Goal: Task Accomplishment & Management: Manage account settings

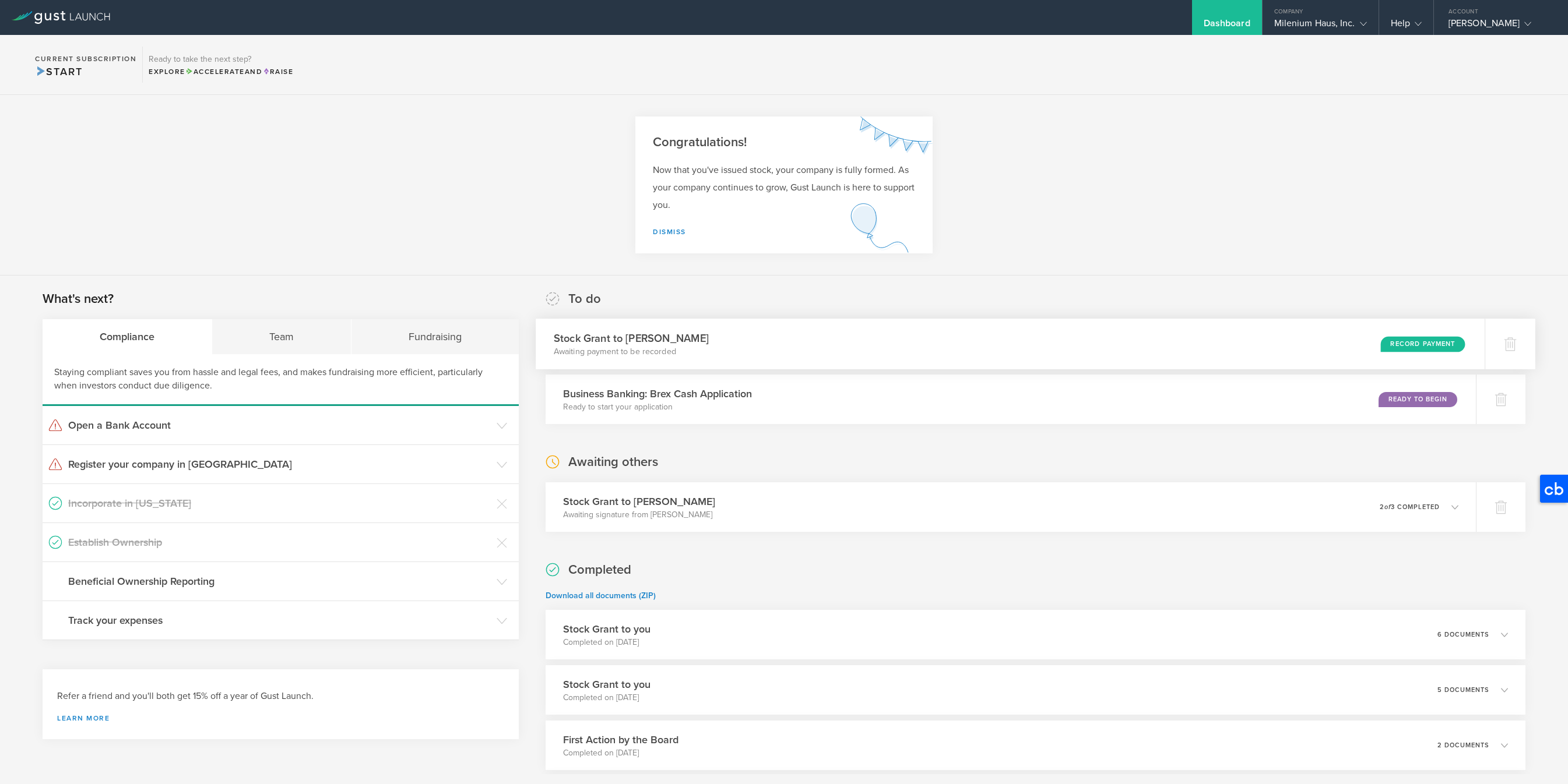
click at [1433, 343] on div "Record Payment" at bounding box center [1423, 344] width 85 height 16
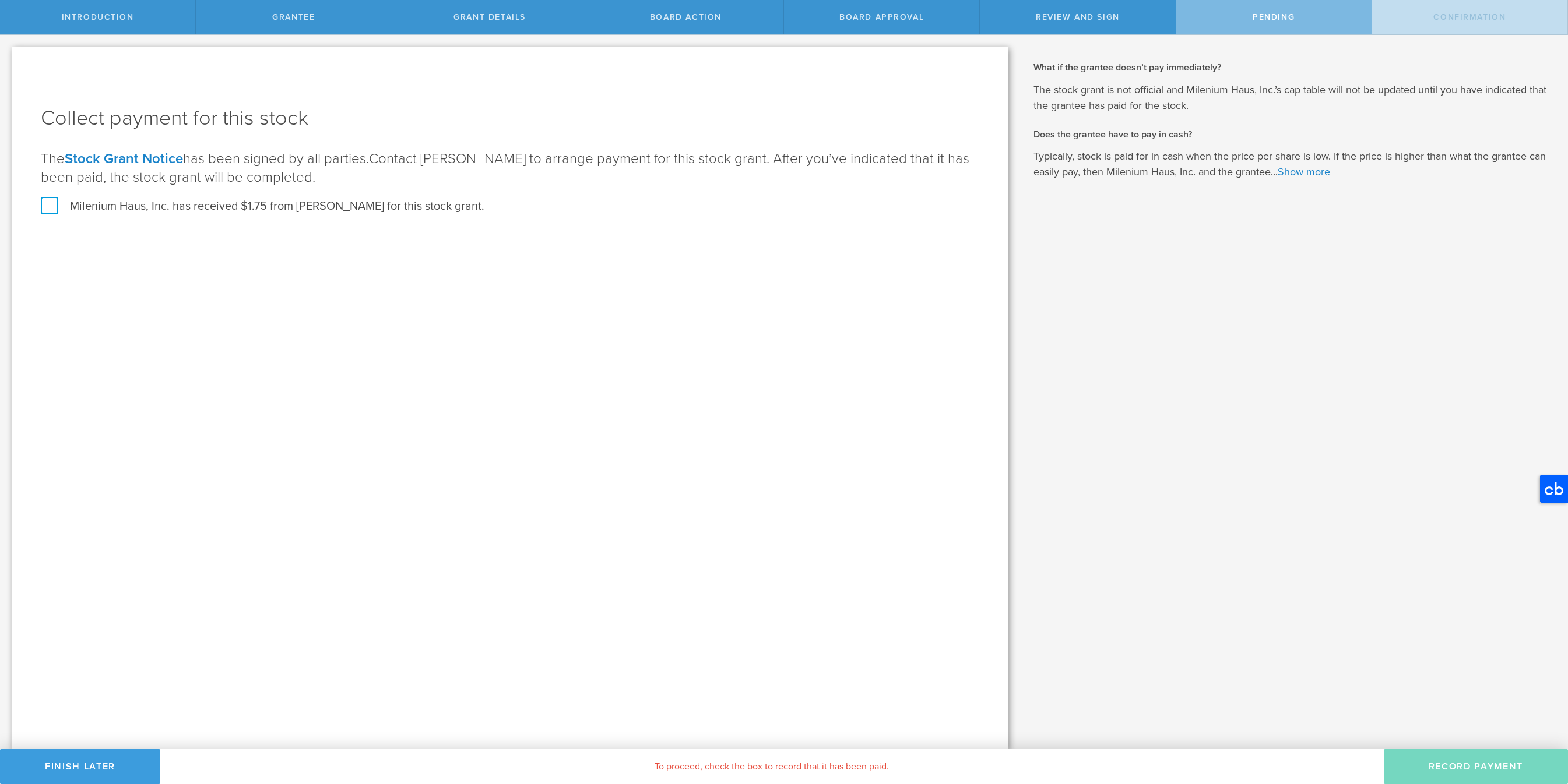
click at [48, 206] on label "Milenium Haus, Inc. has received $1.75 from Markos Evans for this stock grant." at bounding box center [263, 206] width 444 height 15
click at [0, 0] on input "Milenium Haus, Inc. has received $1.75 from Markos Evans for this stock grant." at bounding box center [0, 0] width 0 height 0
click at [1430, 769] on button "Record Payment" at bounding box center [1476, 767] width 184 height 35
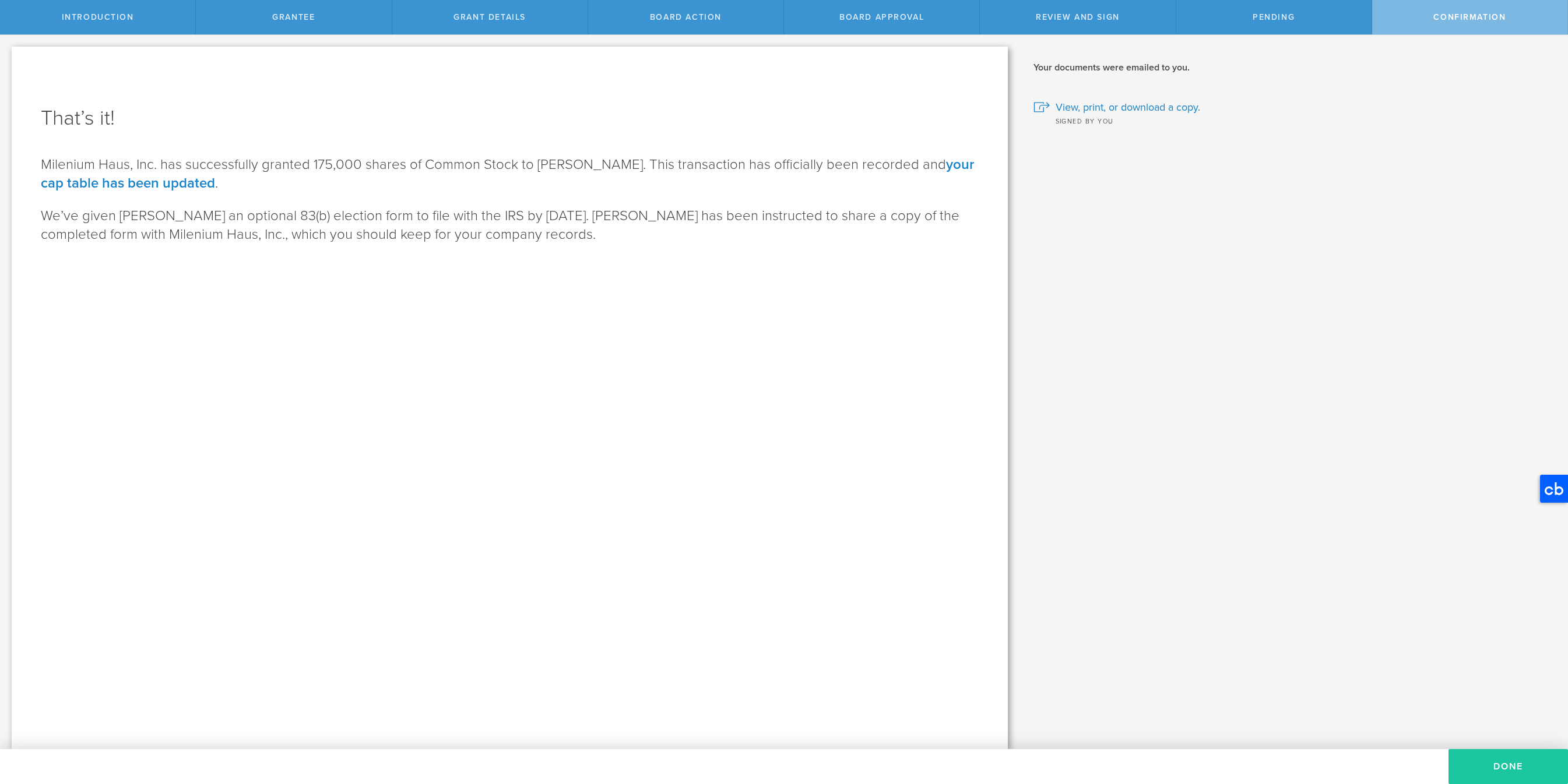
click at [1515, 767] on button "Done" at bounding box center [1508, 767] width 119 height 35
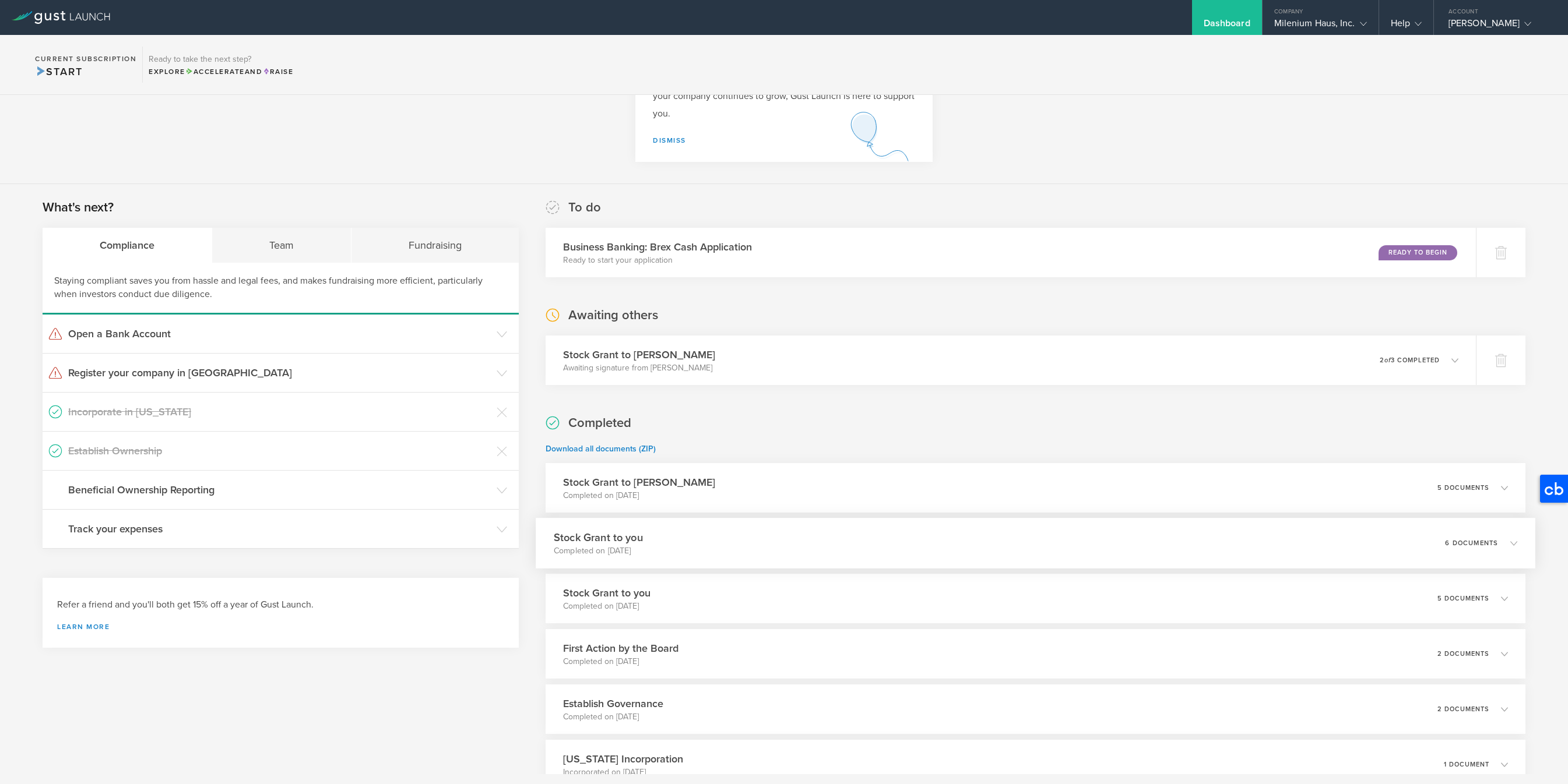
scroll to position [93, 0]
click at [930, 365] on div "Stock Grant to [PERSON_NAME] Awaiting signature from [PERSON_NAME] 0 undelivera…" at bounding box center [1010, 359] width 949 height 50
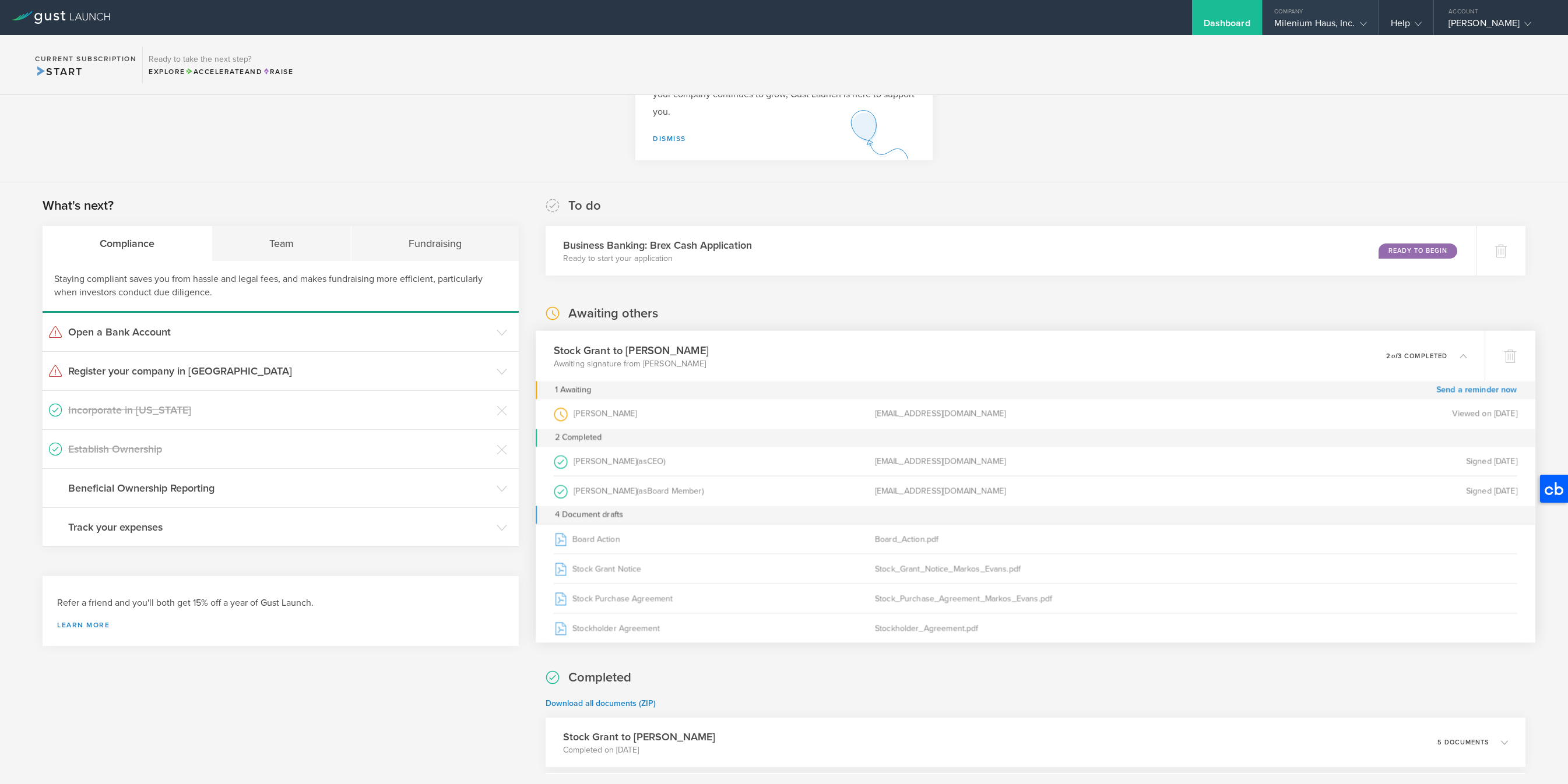
click at [1311, 19] on div "Milenium Haus, Inc." at bounding box center [1321, 26] width 93 height 17
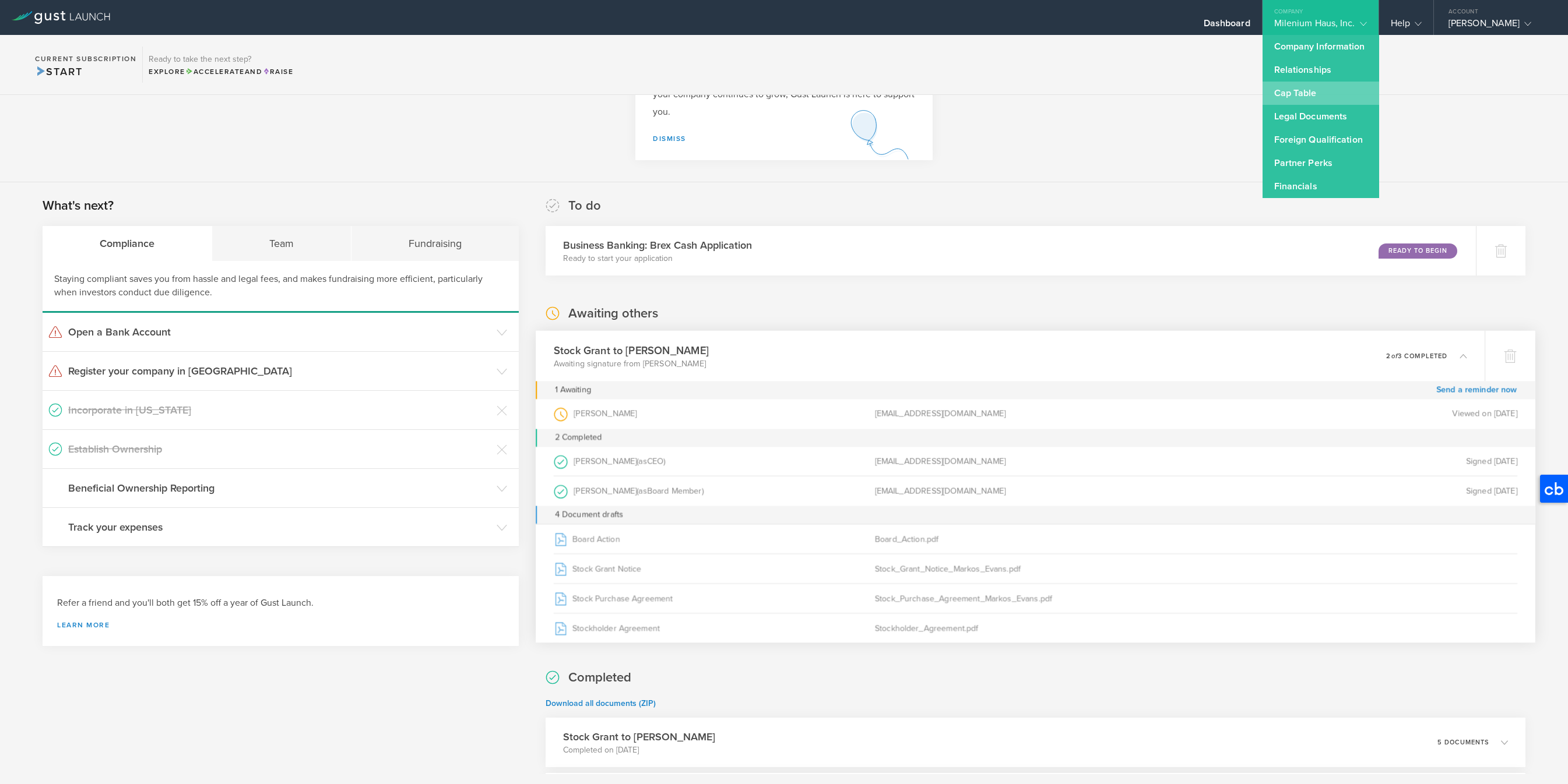
click at [1302, 94] on link "Cap Table" at bounding box center [1321, 93] width 117 height 23
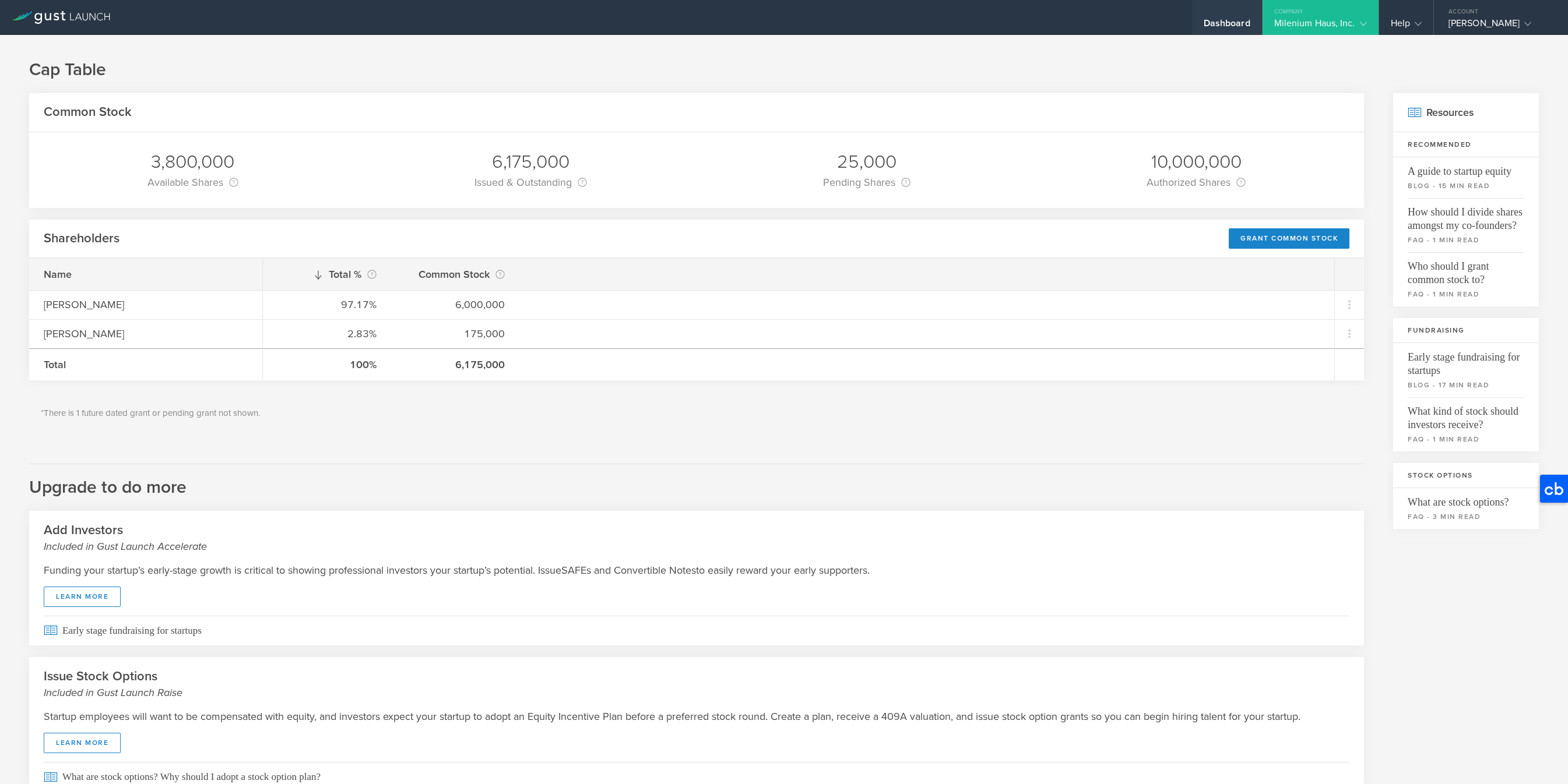
click at [1215, 26] on div "Dashboard" at bounding box center [1227, 26] width 46 height 17
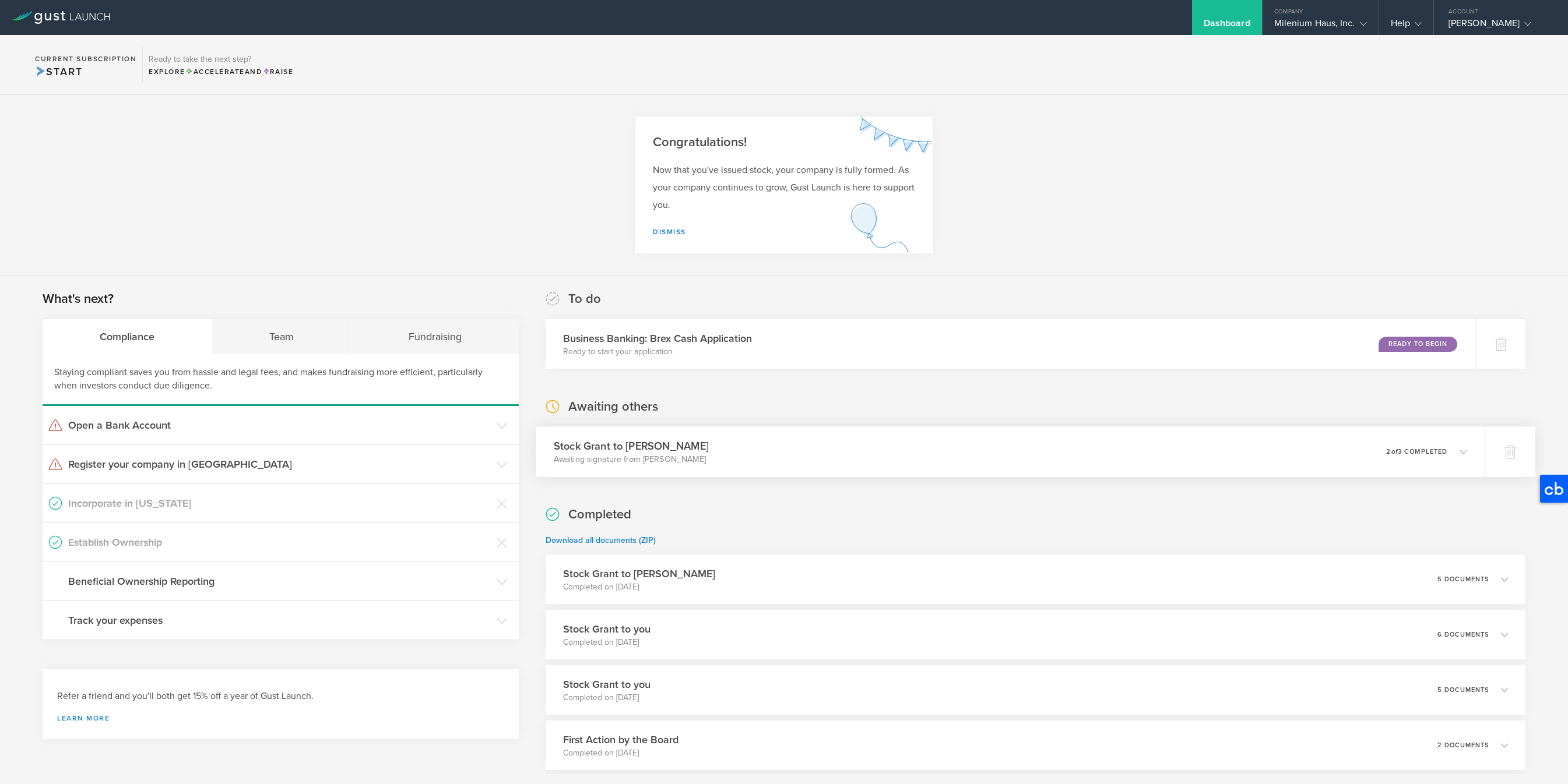
click at [1427, 454] on p "2 of 3 completed" at bounding box center [1417, 452] width 61 height 7
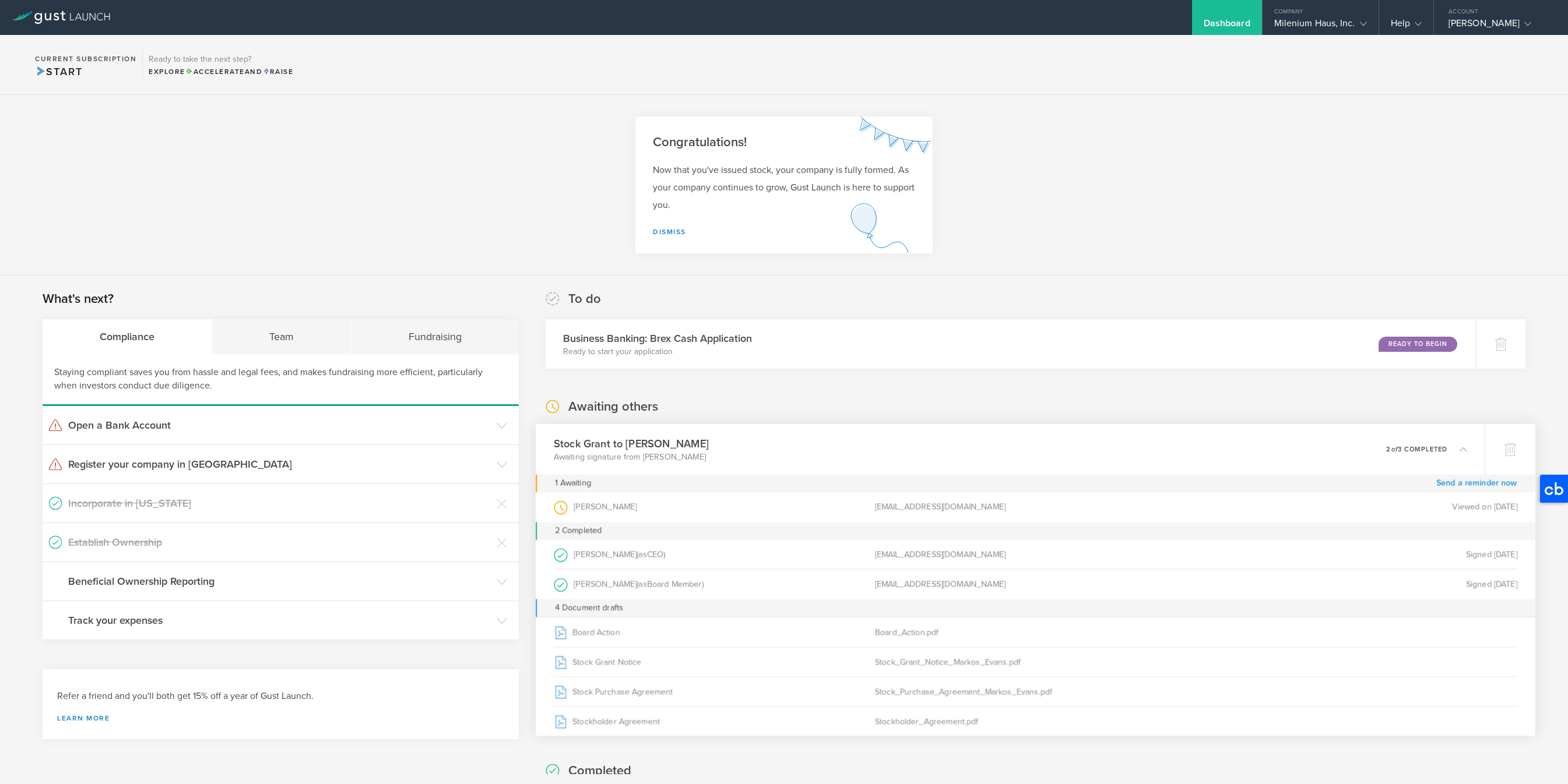
click at [1471, 484] on link "Send a reminder now" at bounding box center [1477, 483] width 81 height 18
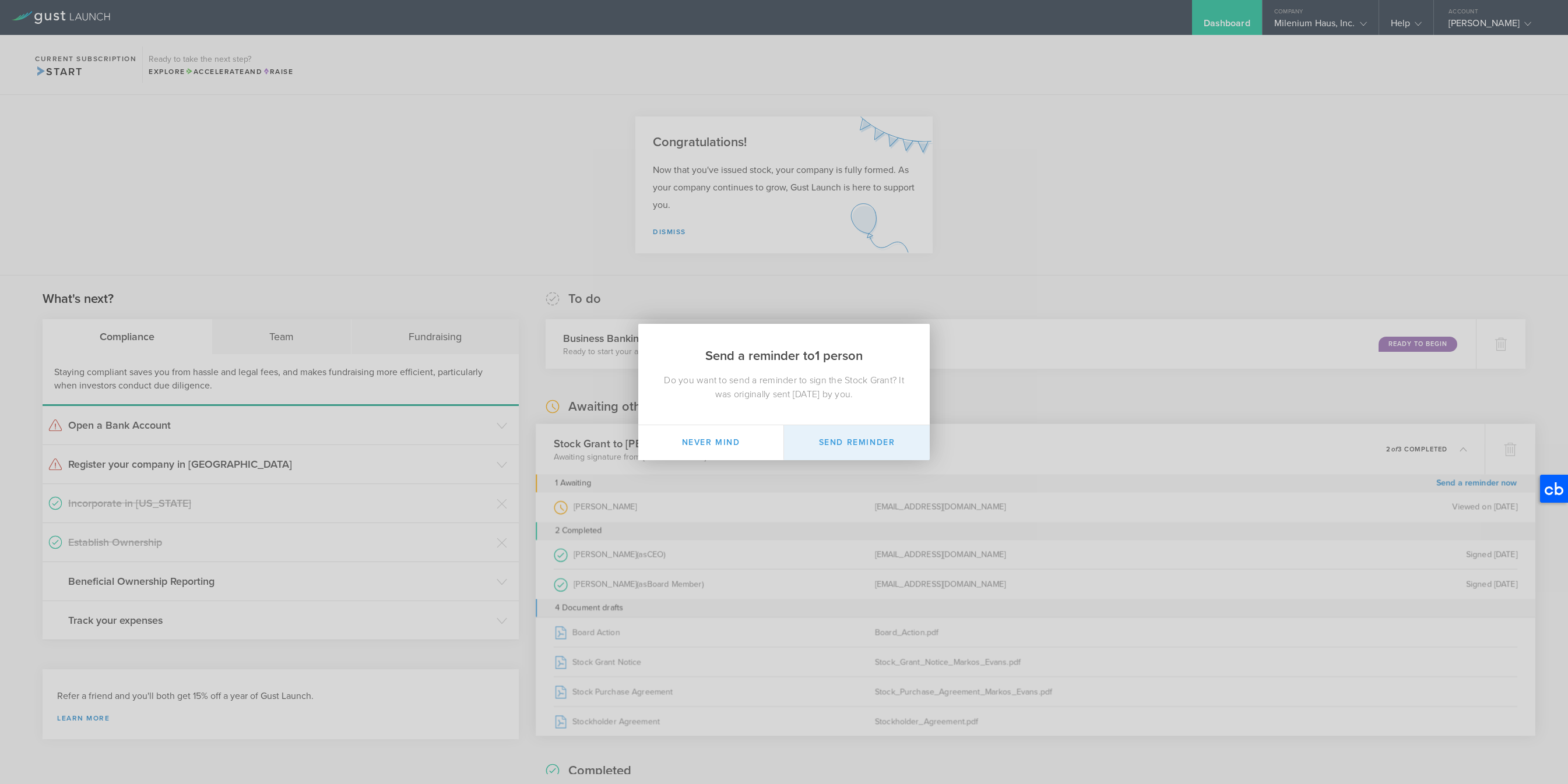
click at [864, 443] on button "Send Reminder" at bounding box center [857, 443] width 146 height 35
